Goal: Task Accomplishment & Management: Manage account settings

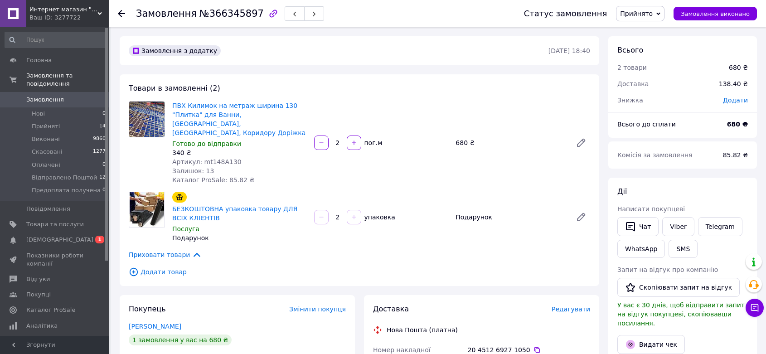
scroll to position [211, 0]
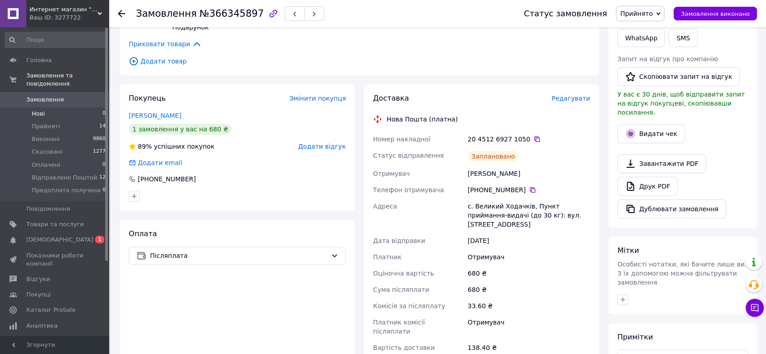
click at [44, 110] on span "Нові" at bounding box center [38, 114] width 13 height 8
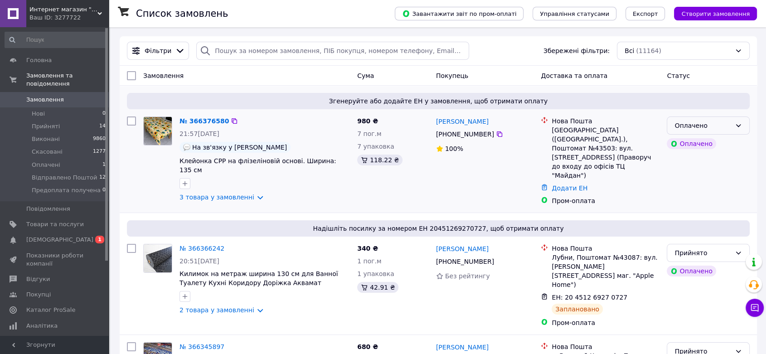
click at [690, 121] on div "Оплачено" at bounding box center [702, 126] width 57 height 10
click at [688, 142] on li "Прийнято" at bounding box center [708, 145] width 82 height 16
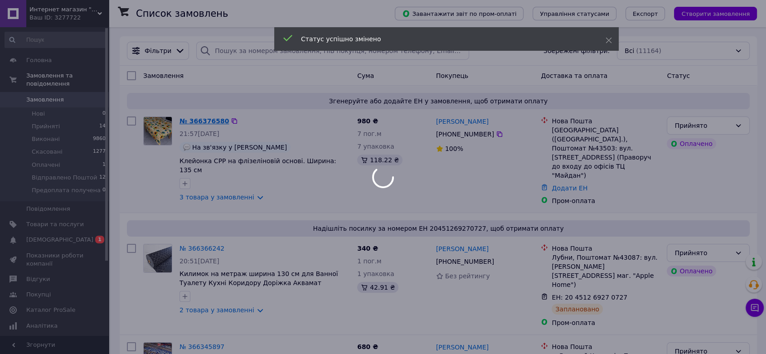
click at [203, 122] on div at bounding box center [383, 177] width 766 height 354
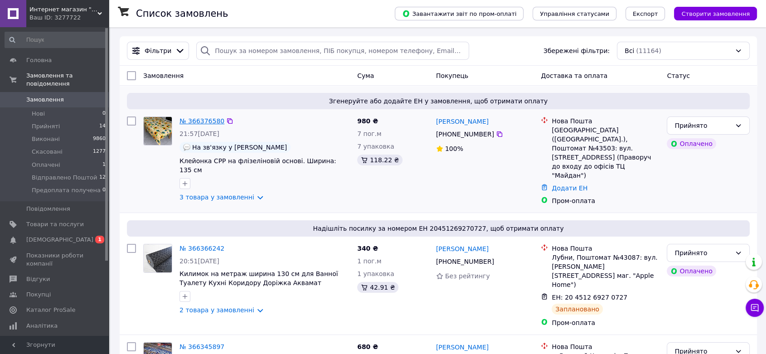
click at [205, 121] on link "№ 366376580" at bounding box center [201, 120] width 45 height 7
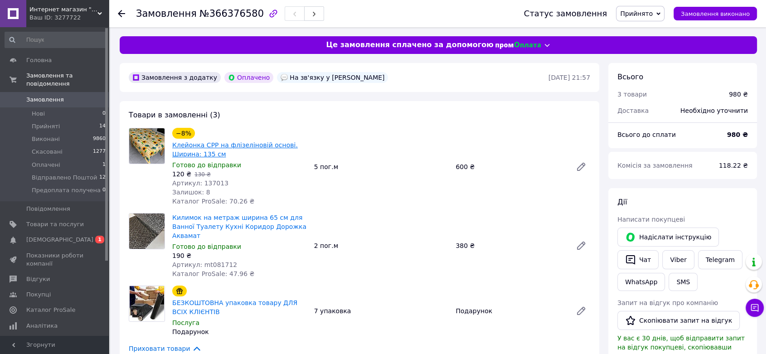
click at [267, 146] on link "Клейонка CPP на флізеліновій основі. Ширина: 135 см" at bounding box center [235, 149] width 126 height 16
click at [232, 223] on link "Килимок на метраж ширина 65 см для Ванної Туалету Кухні Коридор Дорожка Аквамат" at bounding box center [239, 226] width 134 height 25
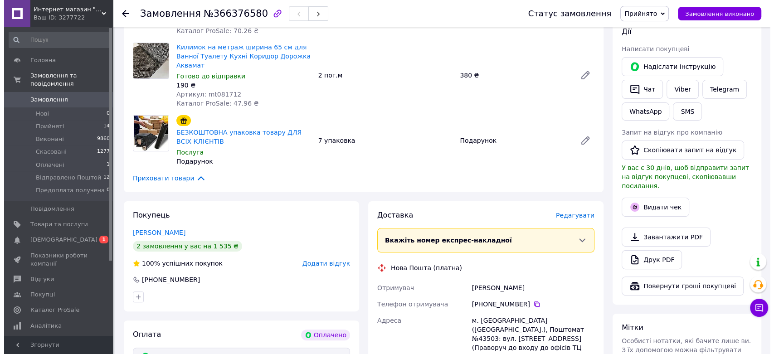
scroll to position [201, 0]
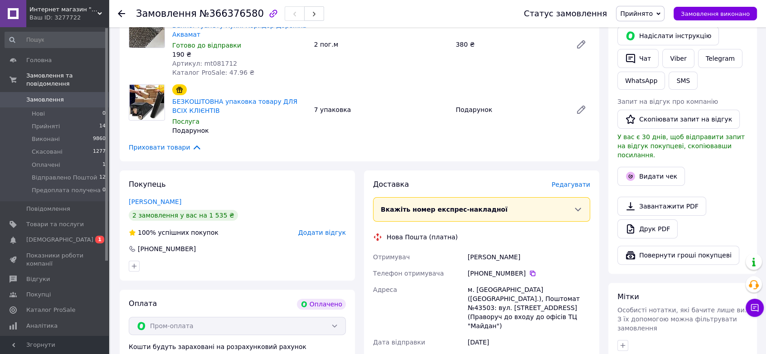
click at [573, 181] on span "Редагувати" at bounding box center [571, 184] width 39 height 7
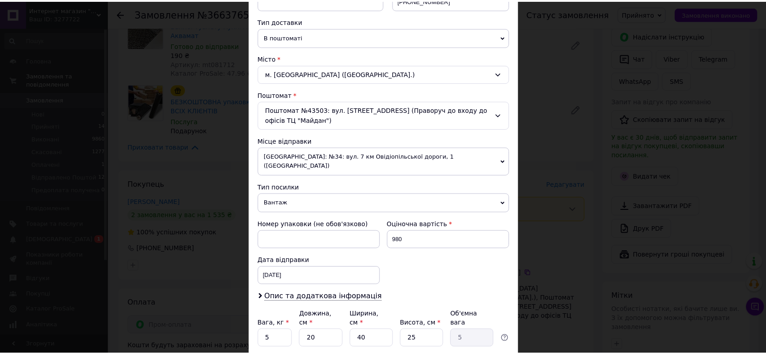
scroll to position [256, 0]
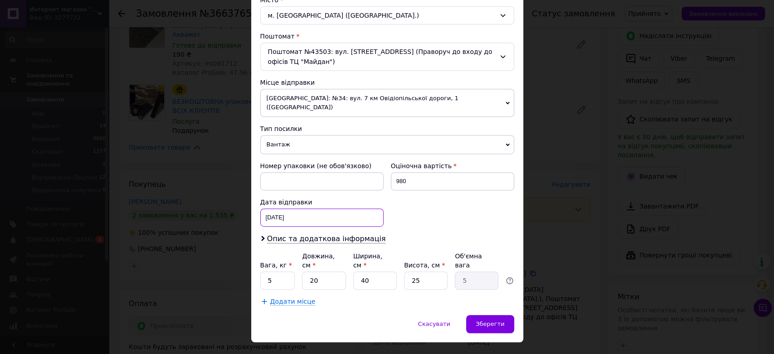
click at [344, 208] on div "[DATE] < 2025 > < Октябрь > Пн Вт Ср Чт Пт Сб Вс 29 30 1 2 3 4 5 6 7 8 9 10 11 …" at bounding box center [321, 217] width 123 height 18
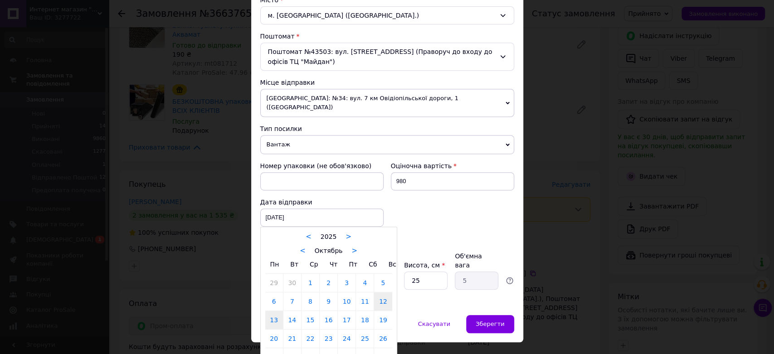
click at [274, 311] on link "13" at bounding box center [274, 320] width 18 height 18
type input "[DATE]"
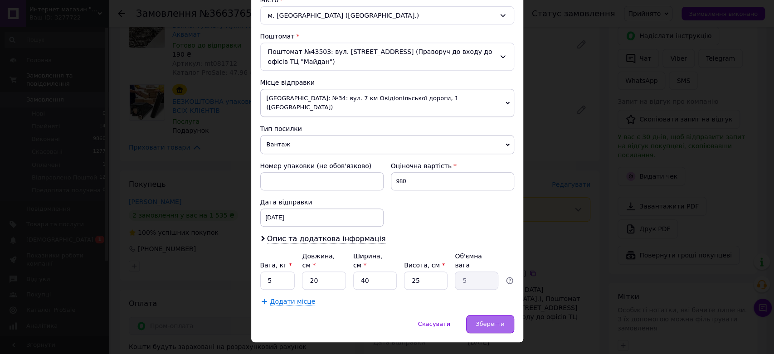
click at [511, 315] on div "Зберегти" at bounding box center [490, 324] width 48 height 18
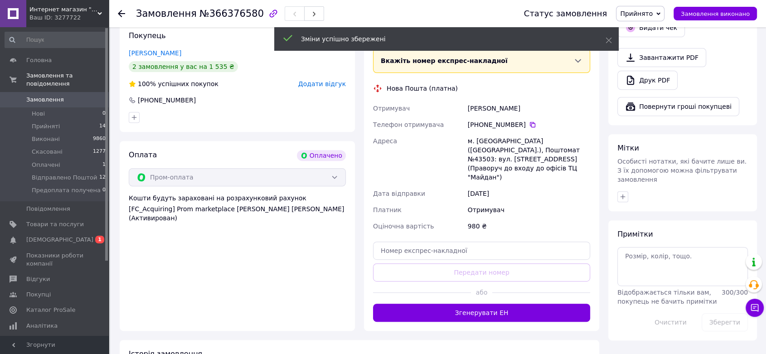
scroll to position [352, 0]
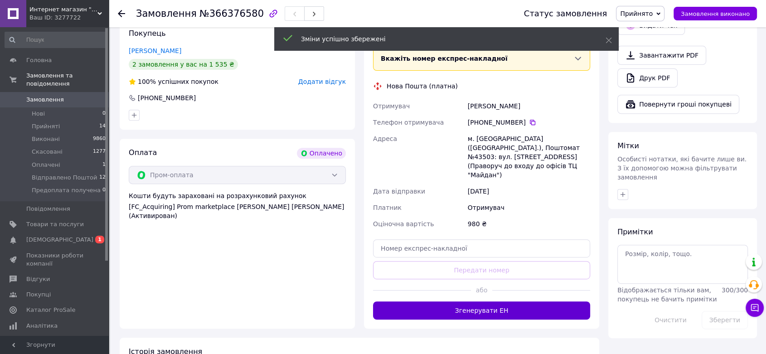
click at [497, 301] on button "Згенерувати ЕН" at bounding box center [481, 310] width 217 height 18
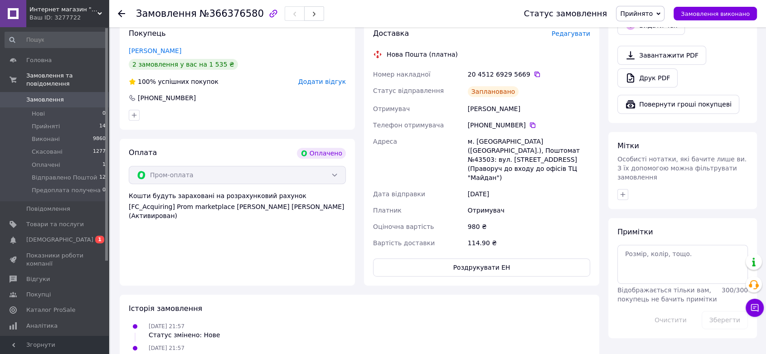
click at [514, 70] on div "20 4512 6929 5669" at bounding box center [529, 74] width 122 height 9
copy div "5669"
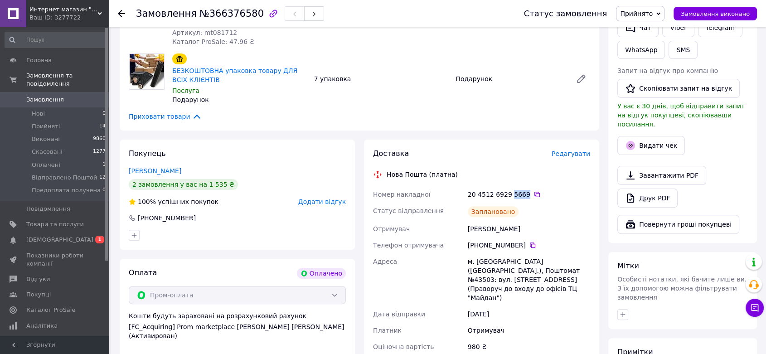
scroll to position [252, 0]
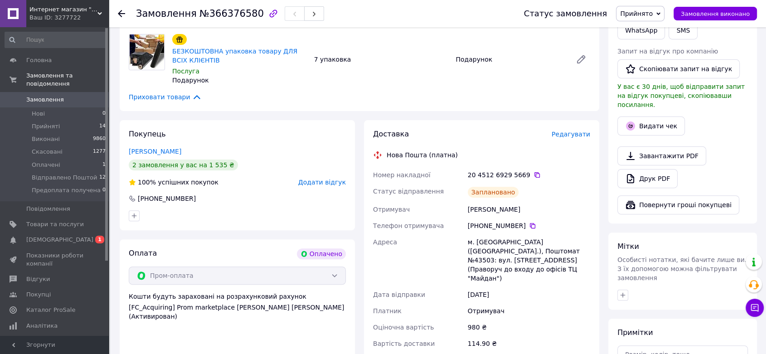
click at [518, 189] on div "Заплановано" at bounding box center [529, 192] width 126 height 18
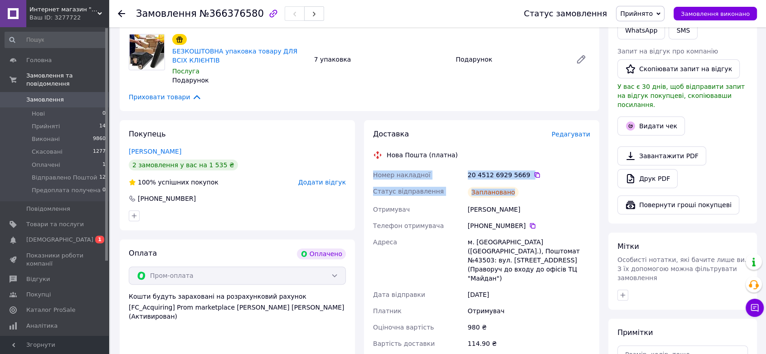
drag, startPoint x: 519, startPoint y: 180, endPoint x: 363, endPoint y: 160, distance: 158.1
click at [359, 160] on div "Доставка Редагувати Нова Пошта (платна) Номер накладної 20 4512 6929 5669   Ста…" at bounding box center [481, 253] width 244 height 266
copy div "Номер накладної 20 4512 6929 5669   Статус відправлення Заплановано"
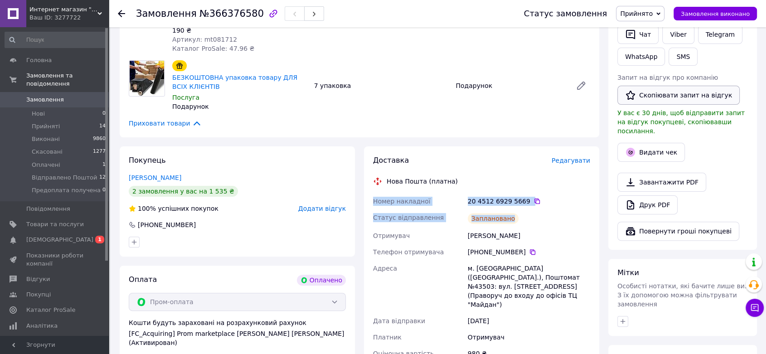
scroll to position [151, 0]
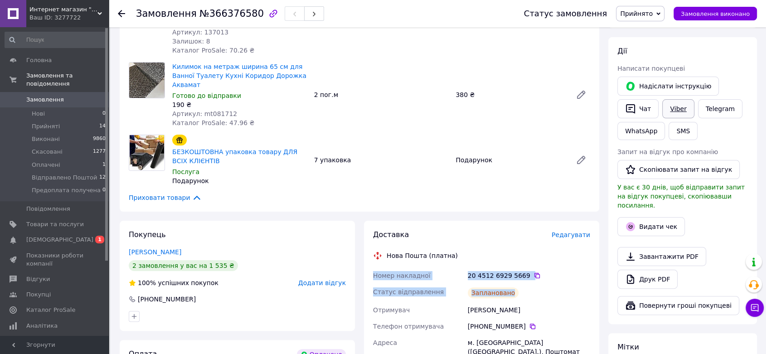
click at [678, 106] on link "Viber" at bounding box center [678, 108] width 32 height 19
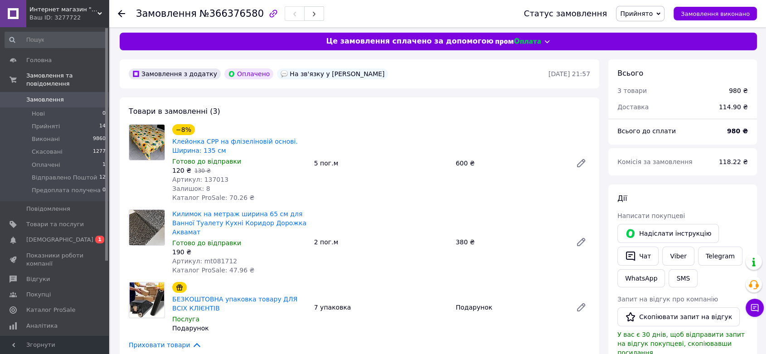
scroll to position [0, 0]
